Goal: Use online tool/utility: Utilize a website feature to perform a specific function

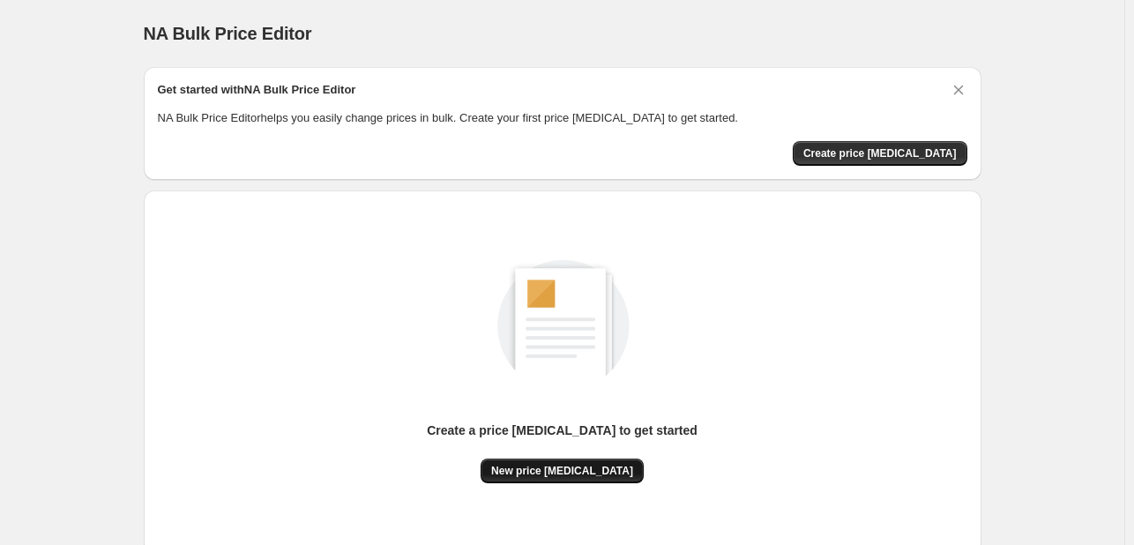
click at [589, 475] on span "New price change job" at bounding box center [562, 471] width 142 height 14
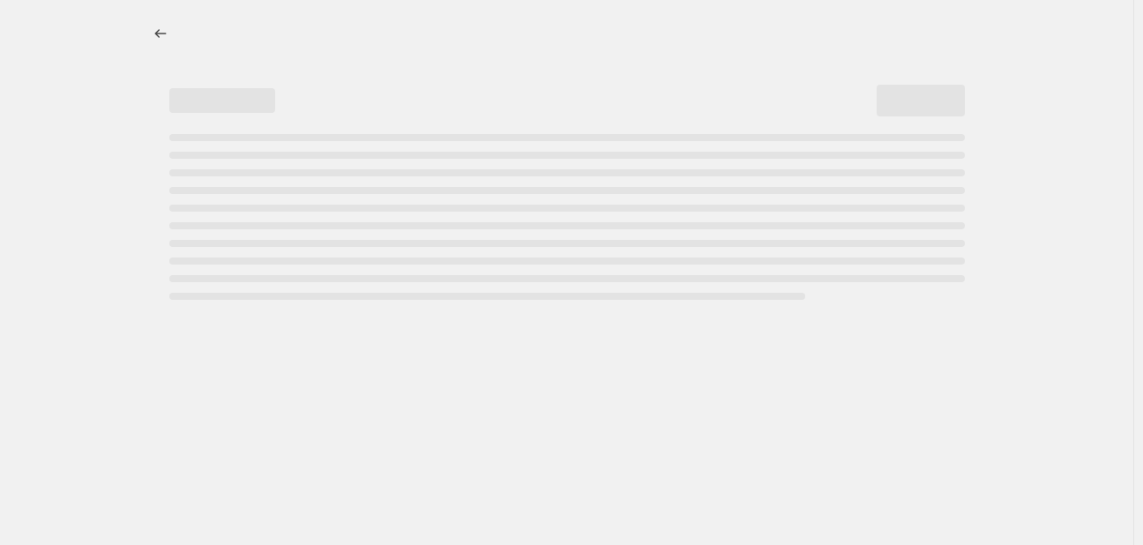
select select "percentage"
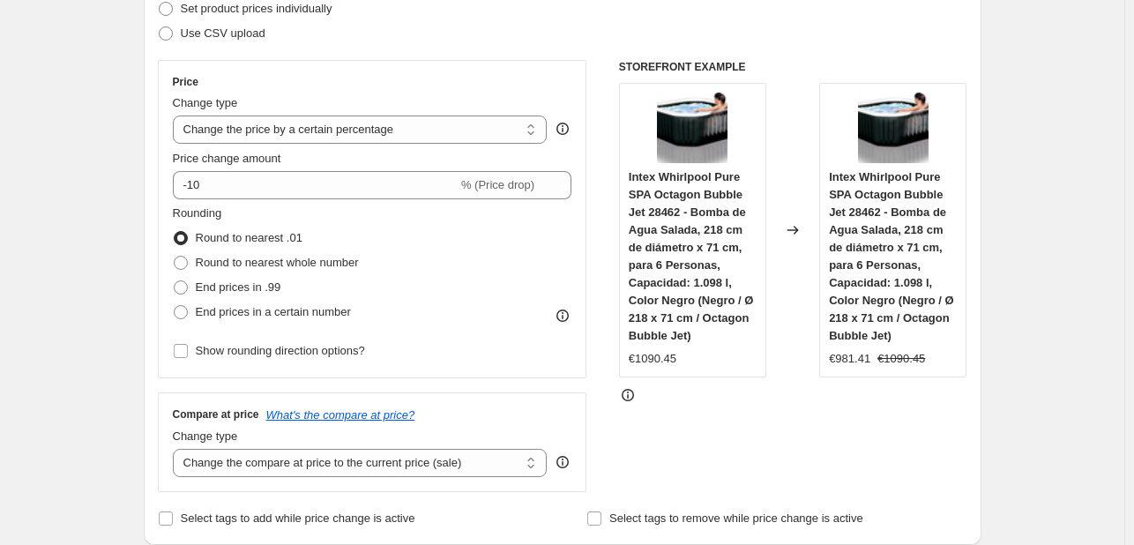
scroll to position [88, 0]
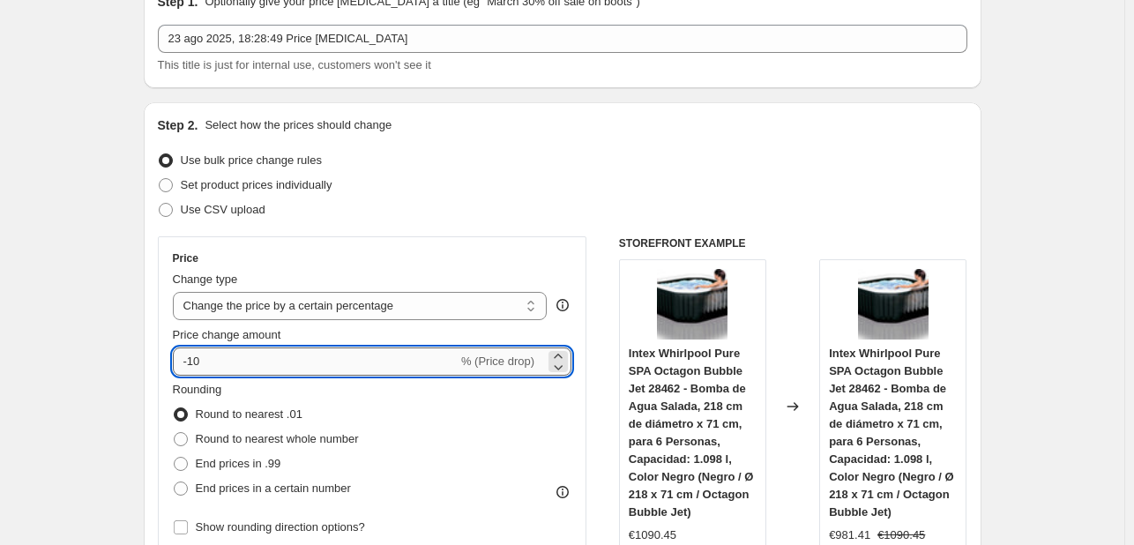
drag, startPoint x: 328, startPoint y: 355, endPoint x: 321, endPoint y: 363, distance: 11.3
click at [328, 358] on input "-10" at bounding box center [315, 361] width 285 height 28
type input "-1"
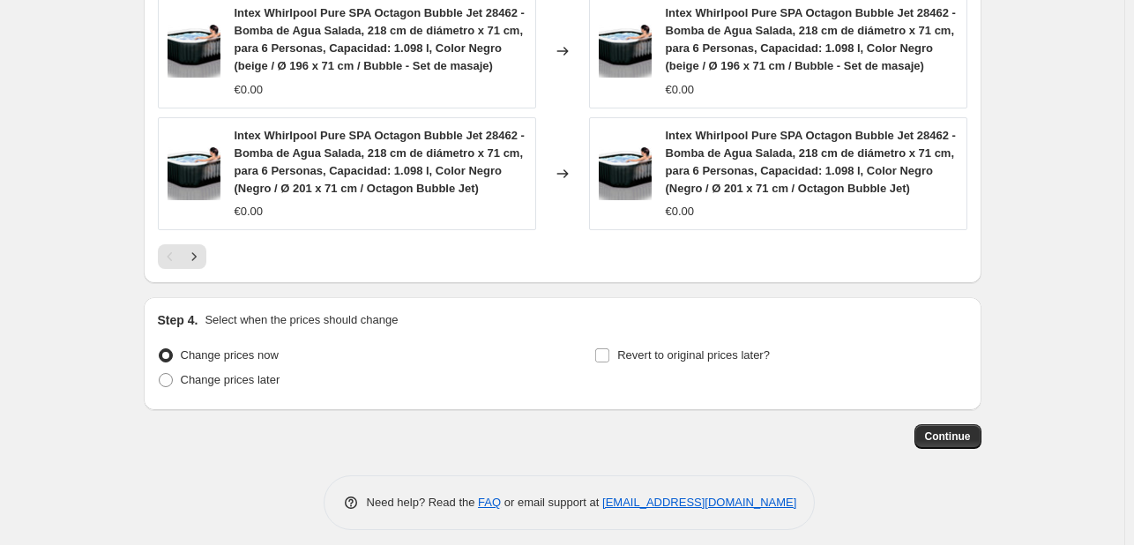
scroll to position [1422, 0]
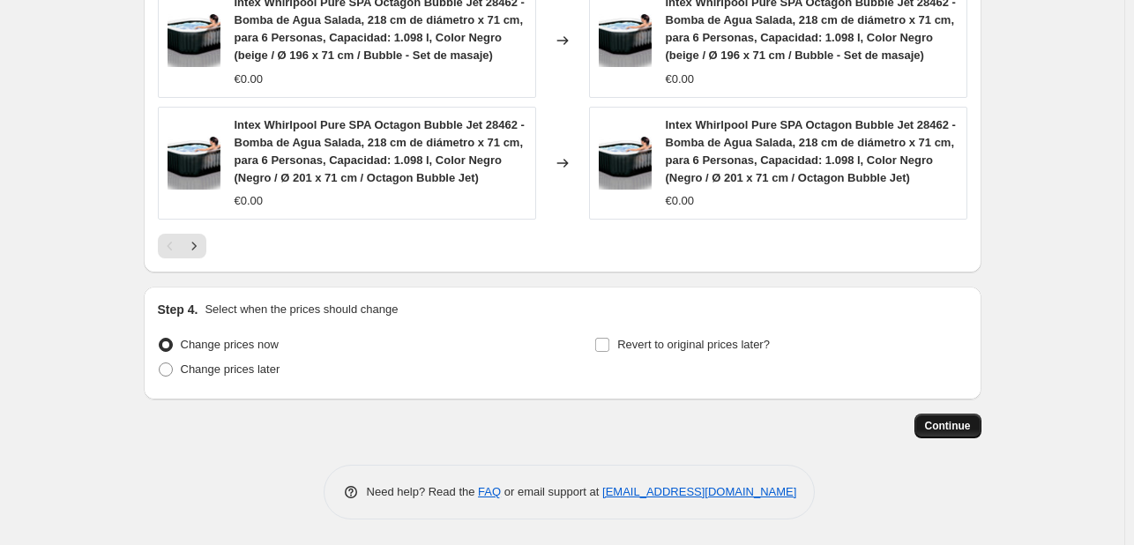
type input "-35"
click at [971, 433] on button "Continue" at bounding box center [948, 426] width 67 height 25
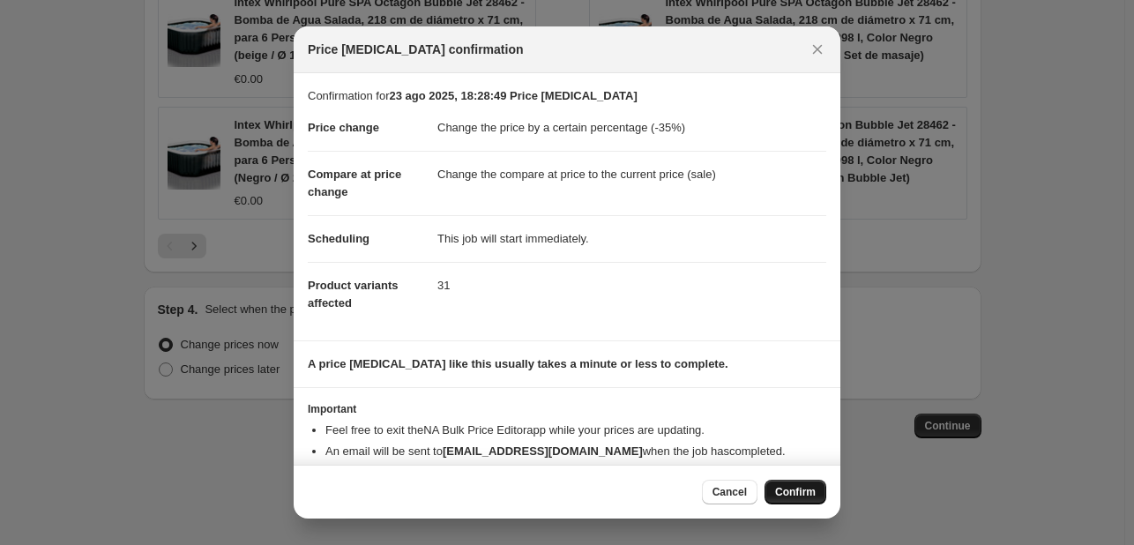
click at [774, 482] on button "Confirm" at bounding box center [796, 492] width 62 height 25
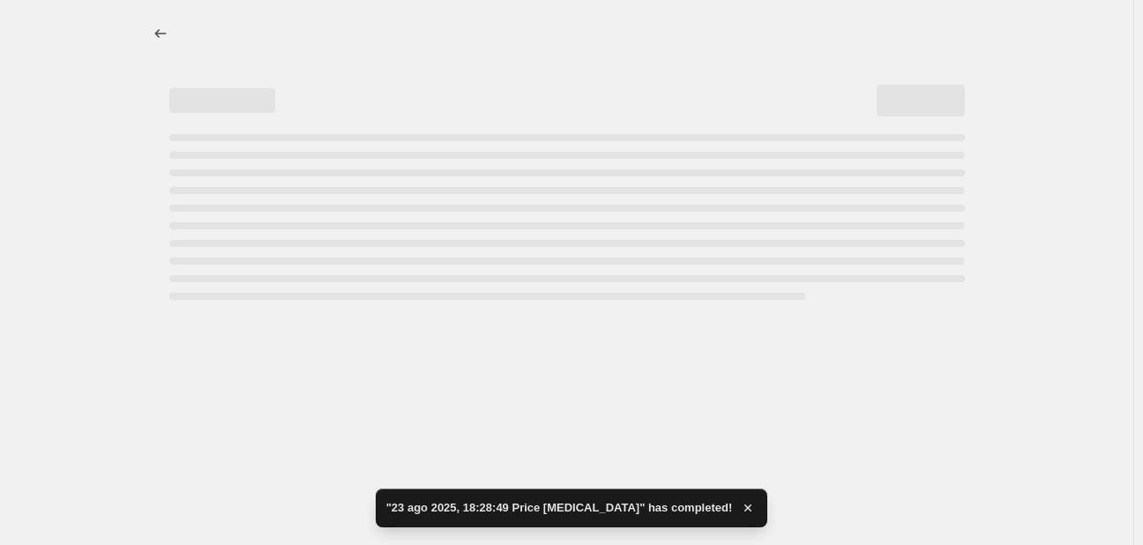
select select "percentage"
